Goal: Navigation & Orientation: Find specific page/section

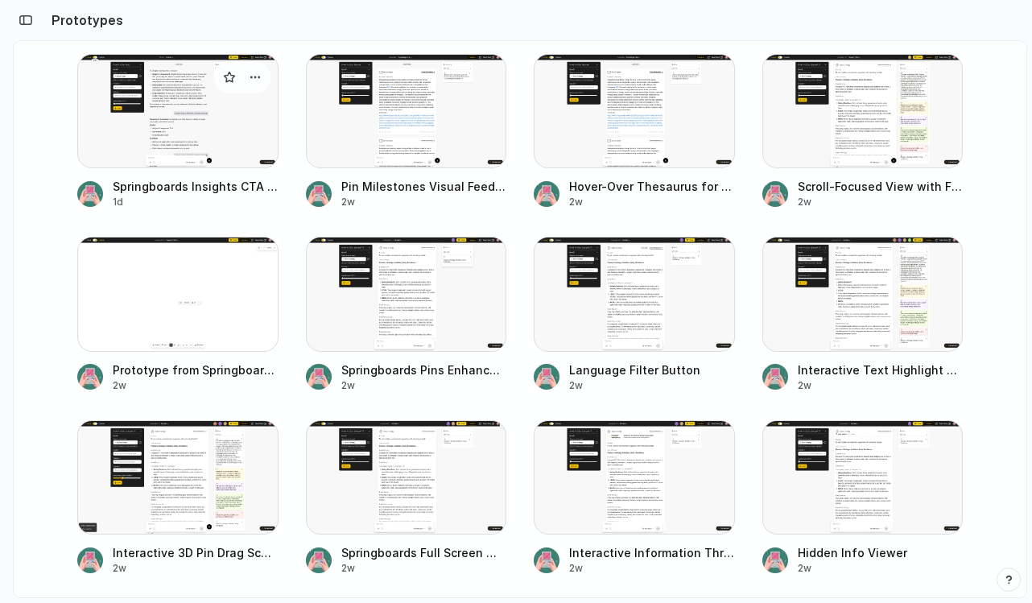
scroll to position [186, 0]
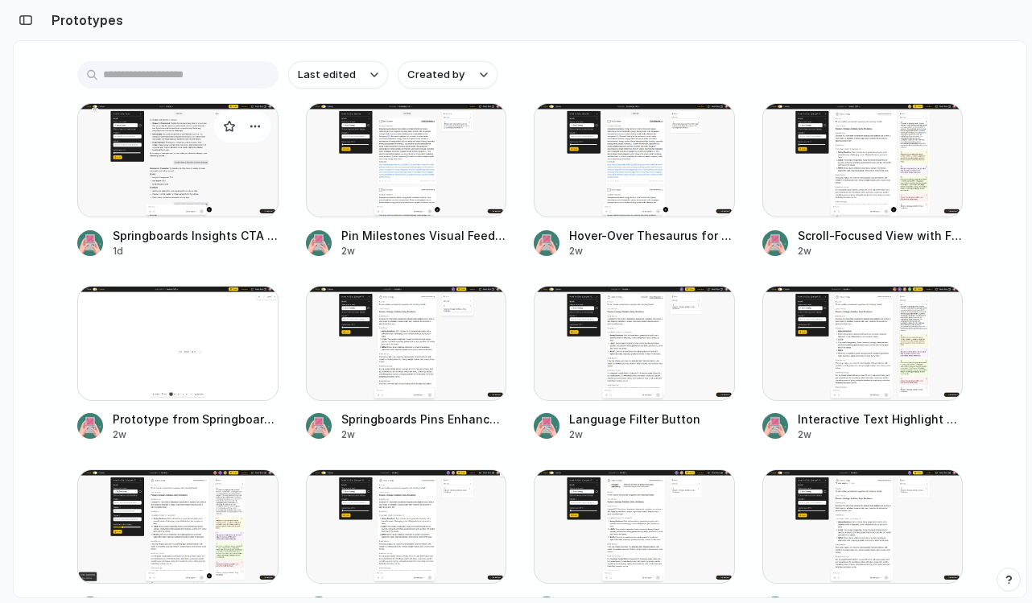
click at [188, 176] on div at bounding box center [177, 160] width 201 height 114
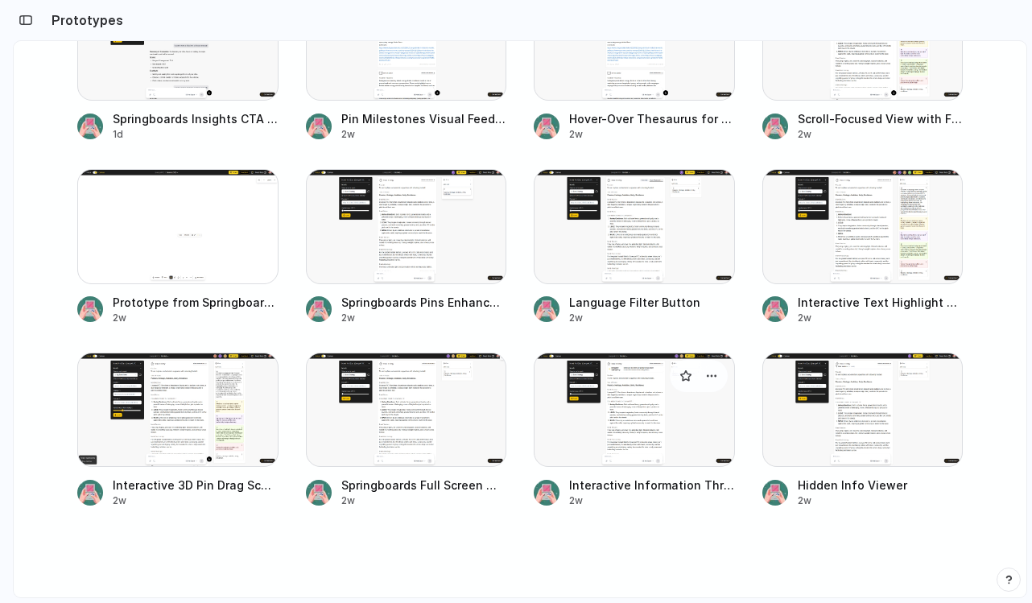
scroll to position [314, 0]
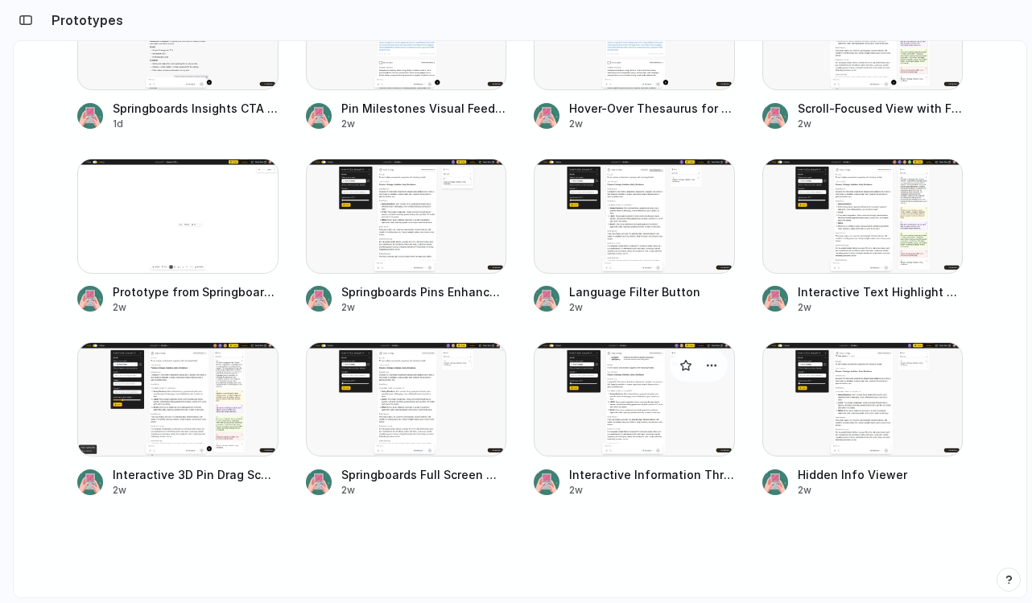
click at [636, 412] on div at bounding box center [634, 399] width 201 height 114
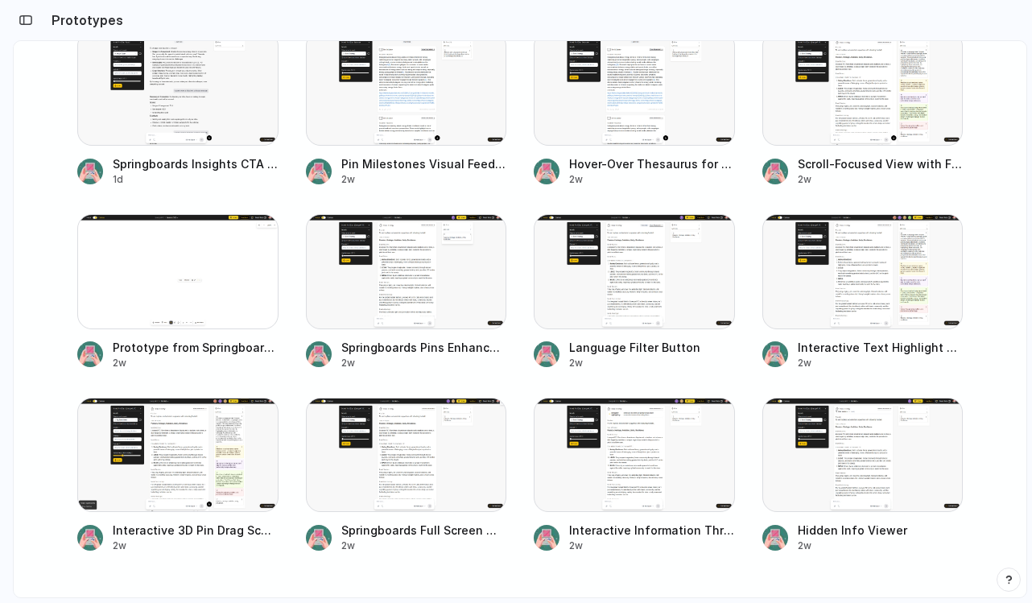
scroll to position [237, 0]
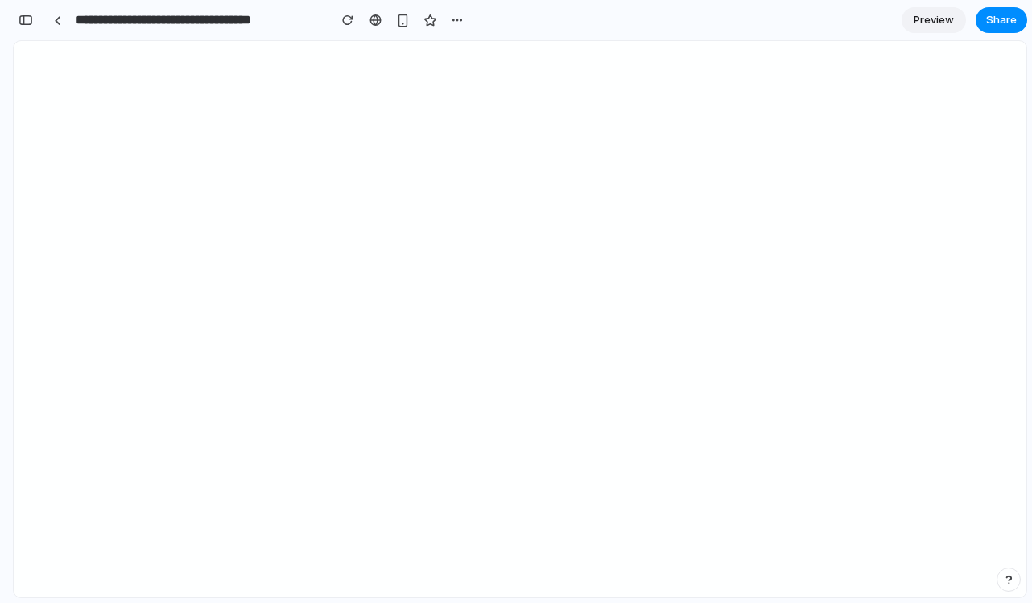
scroll to position [0, 14]
